Goal: Transaction & Acquisition: Purchase product/service

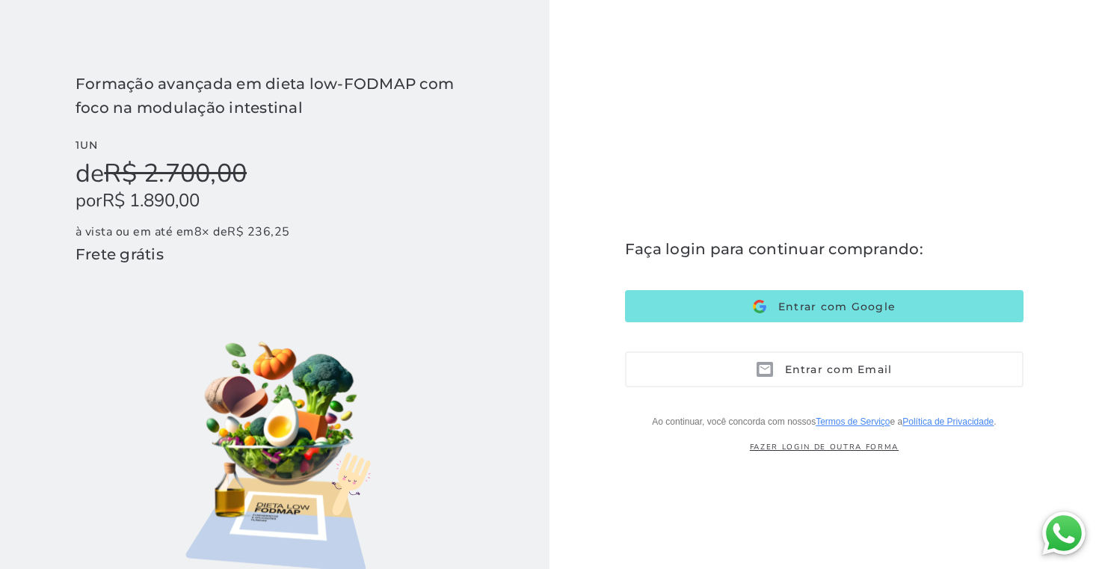
scroll to position [2, 0]
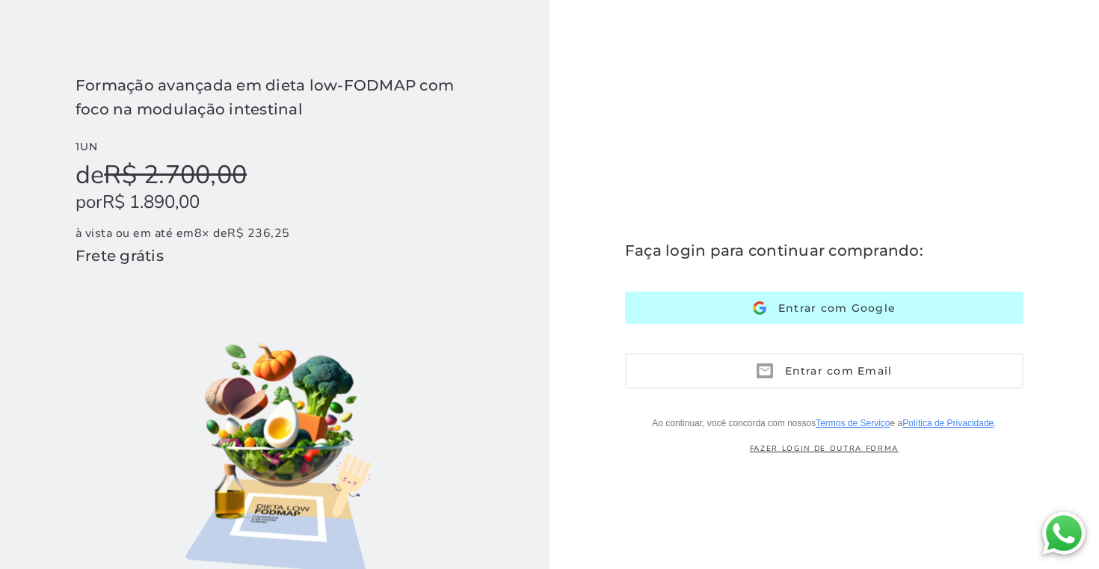
click at [828, 306] on span "Entrar com Google" at bounding box center [830, 307] width 129 height 13
